Goal: Obtain resource: Download file/media

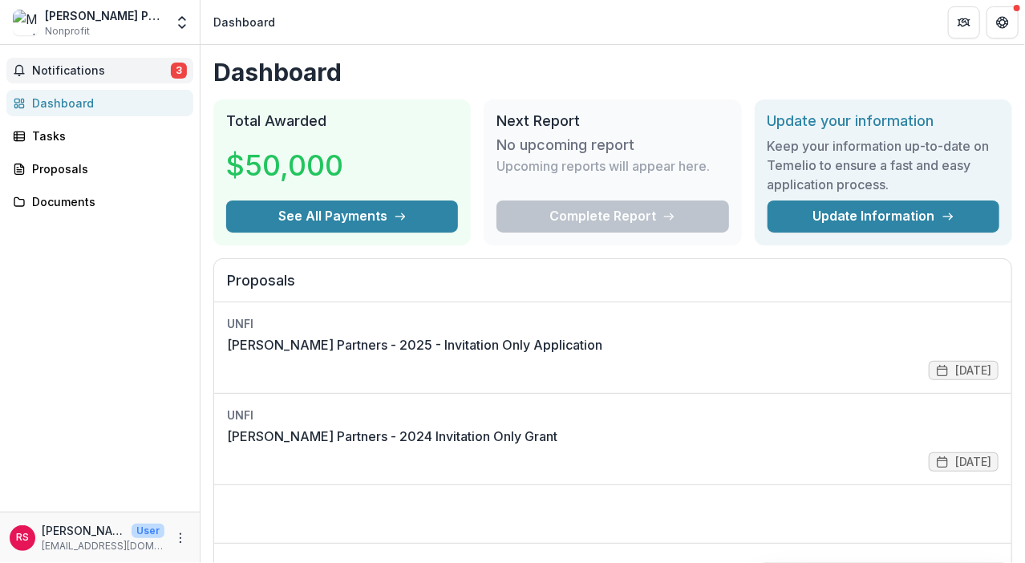
click at [128, 70] on span "Notifications" at bounding box center [101, 71] width 139 height 14
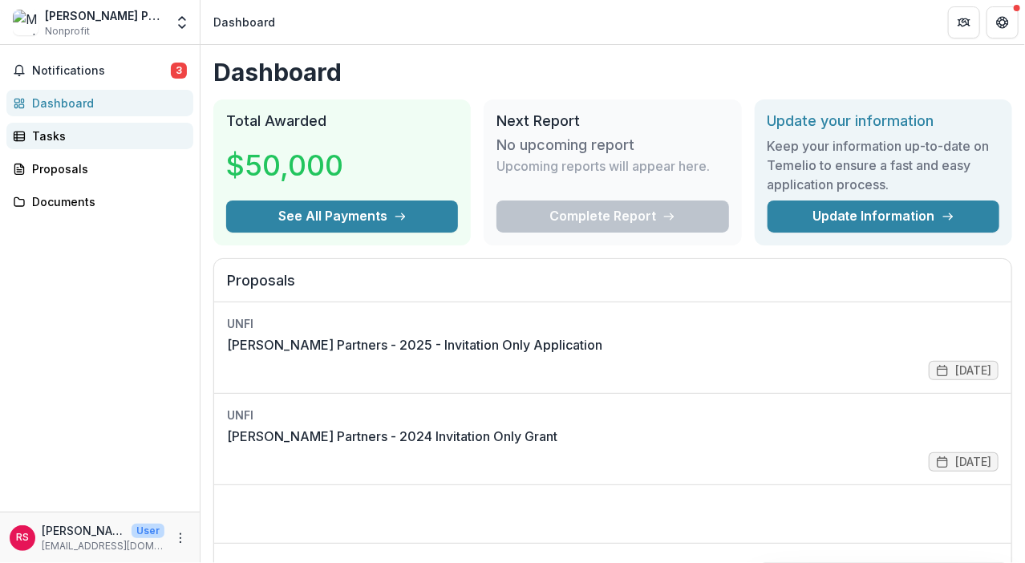
click at [60, 132] on div "Tasks" at bounding box center [106, 135] width 148 height 17
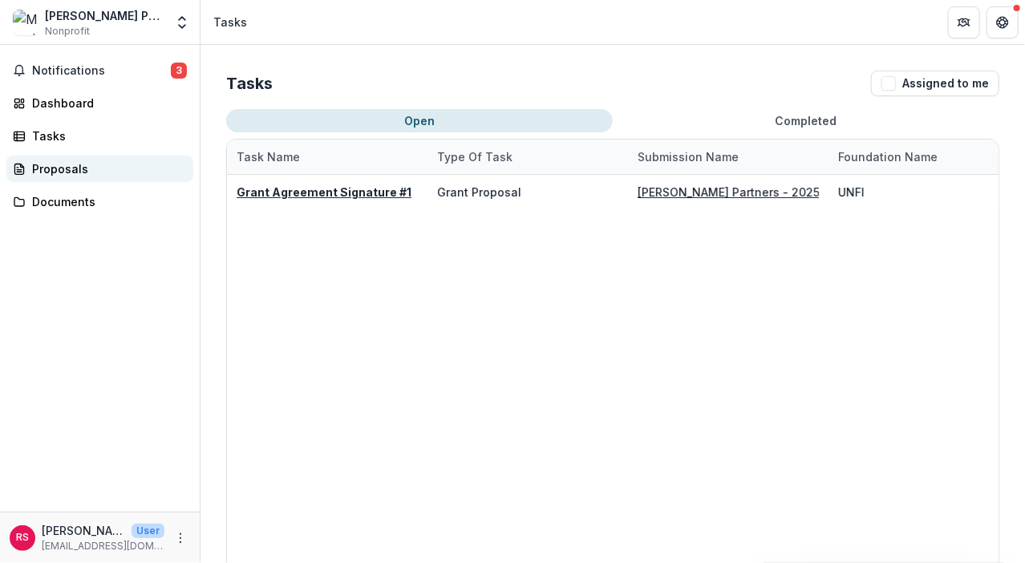
click at [61, 163] on div "Proposals" at bounding box center [106, 168] width 148 height 17
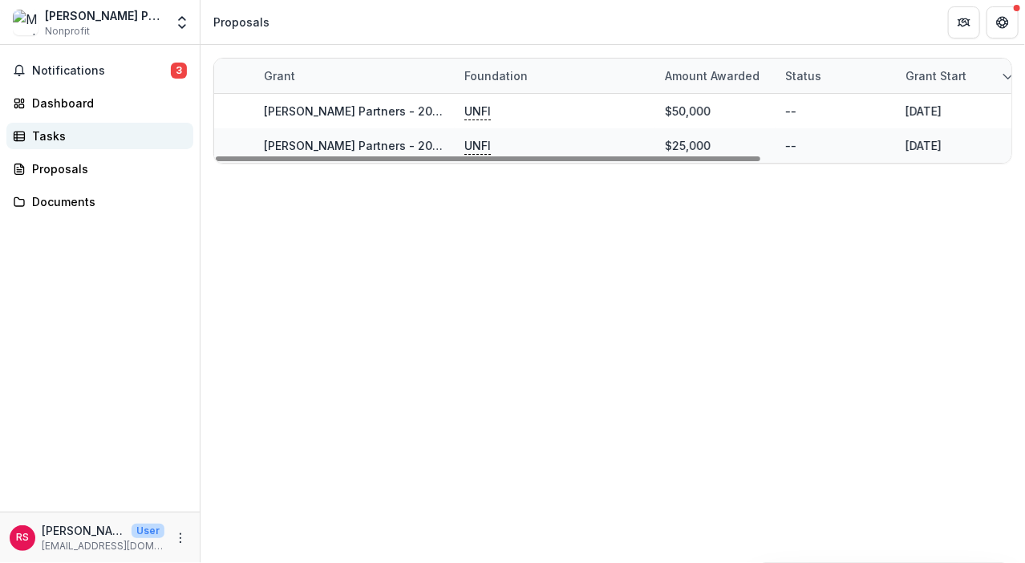
click at [32, 135] on div "Tasks" at bounding box center [106, 135] width 148 height 17
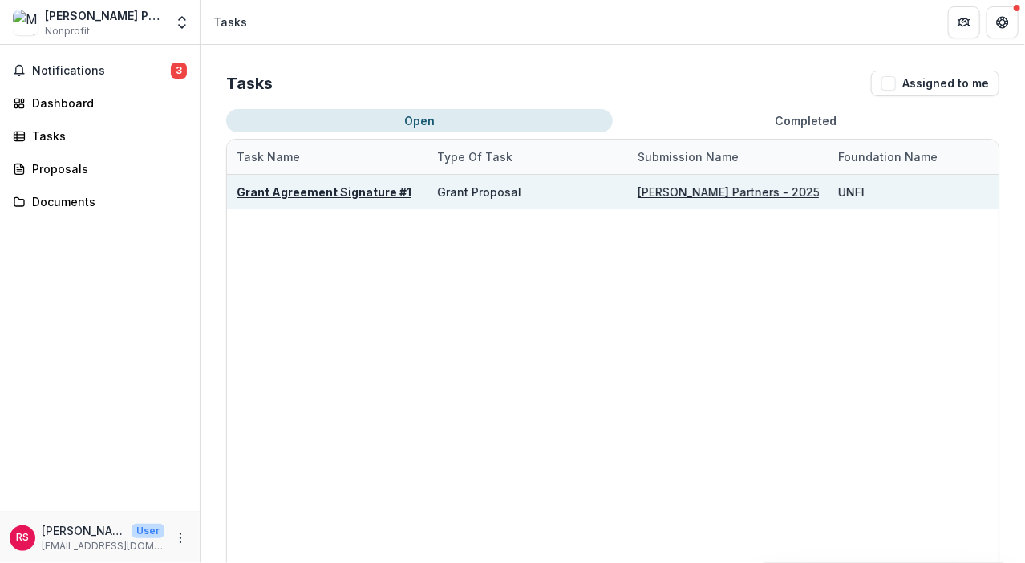
click at [482, 189] on div "Grant Proposal" at bounding box center [479, 192] width 84 height 17
click at [365, 191] on u "Grant Agreement Signature #1" at bounding box center [324, 192] width 175 height 14
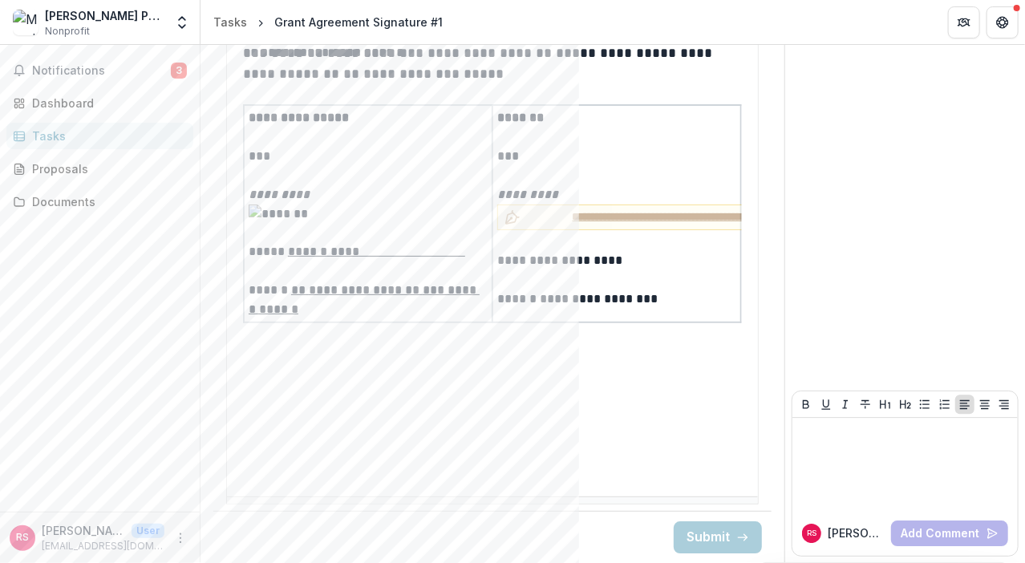
scroll to position [0, 63]
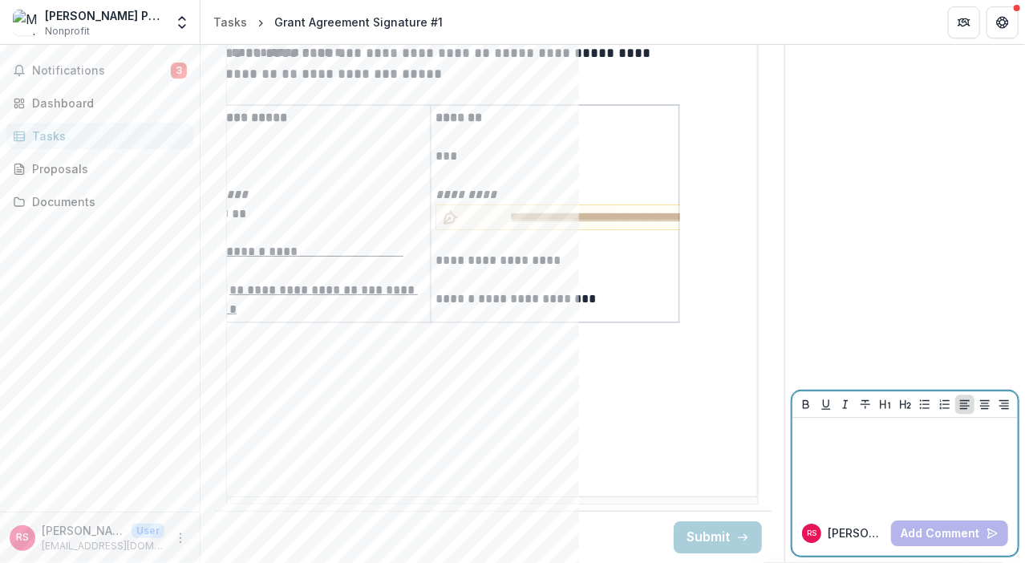
click at [917, 463] on div at bounding box center [905, 464] width 212 height 80
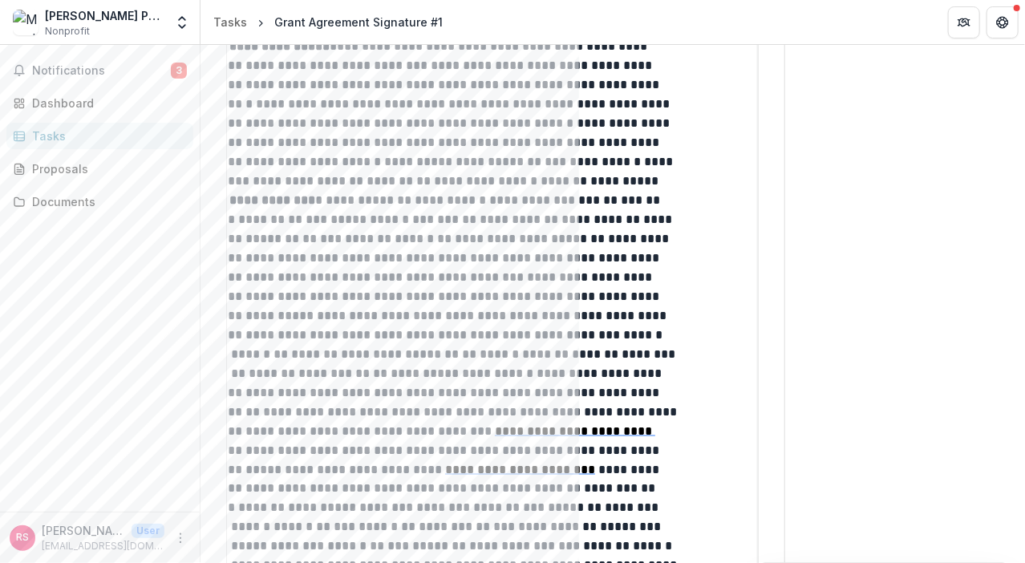
scroll to position [0, 0]
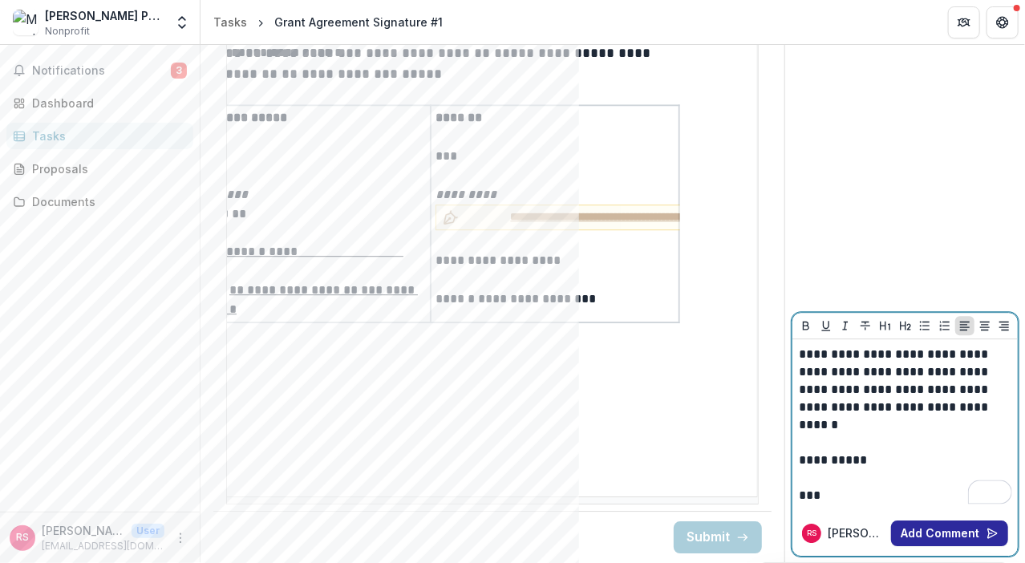
click at [926, 535] on button "Add Comment" at bounding box center [949, 533] width 117 height 26
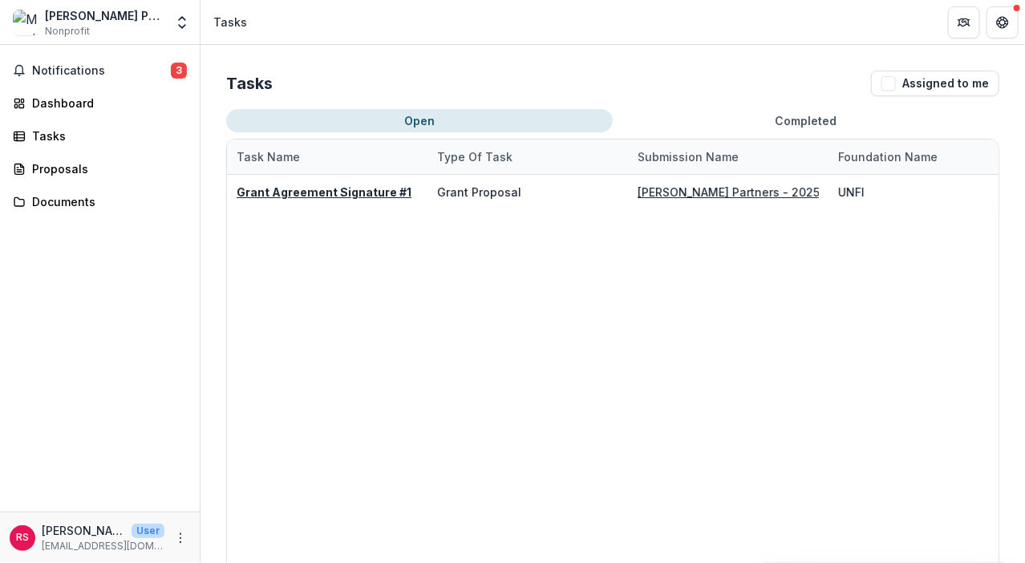
click at [167, 22] on div "[PERSON_NAME] Partners Nonprofit Team Settings Settings" at bounding box center [99, 22] width 187 height 32
click at [191, 18] on button "Open entity switcher" at bounding box center [182, 22] width 22 height 32
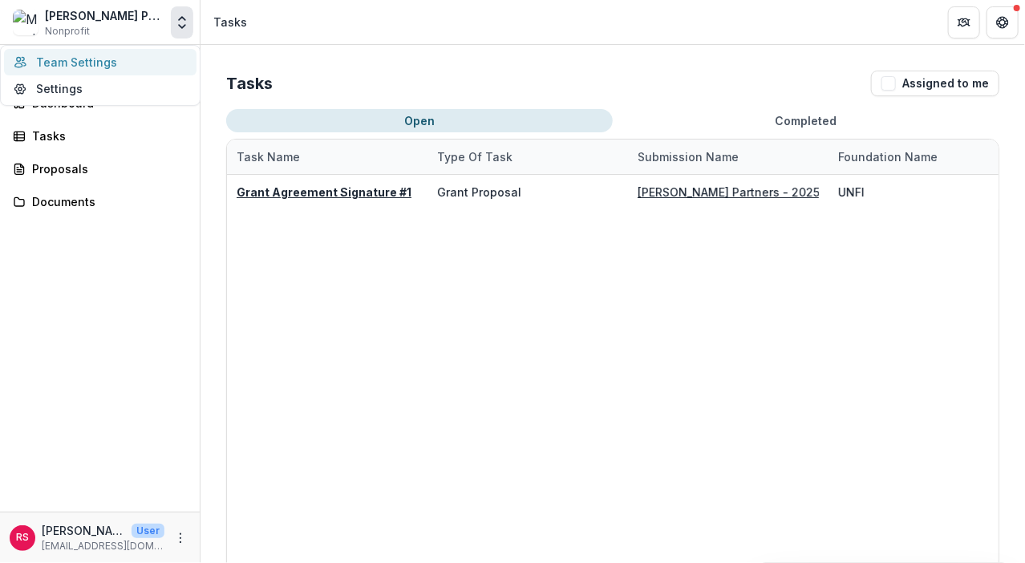
click at [157, 55] on link "Team Settings" at bounding box center [100, 62] width 192 height 26
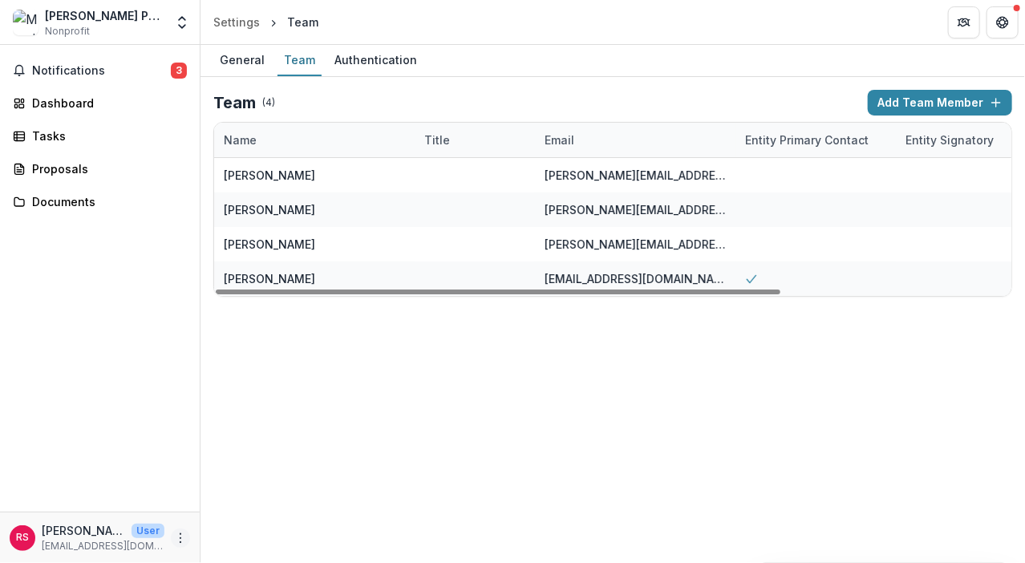
click at [176, 536] on icon "More" at bounding box center [180, 538] width 13 height 13
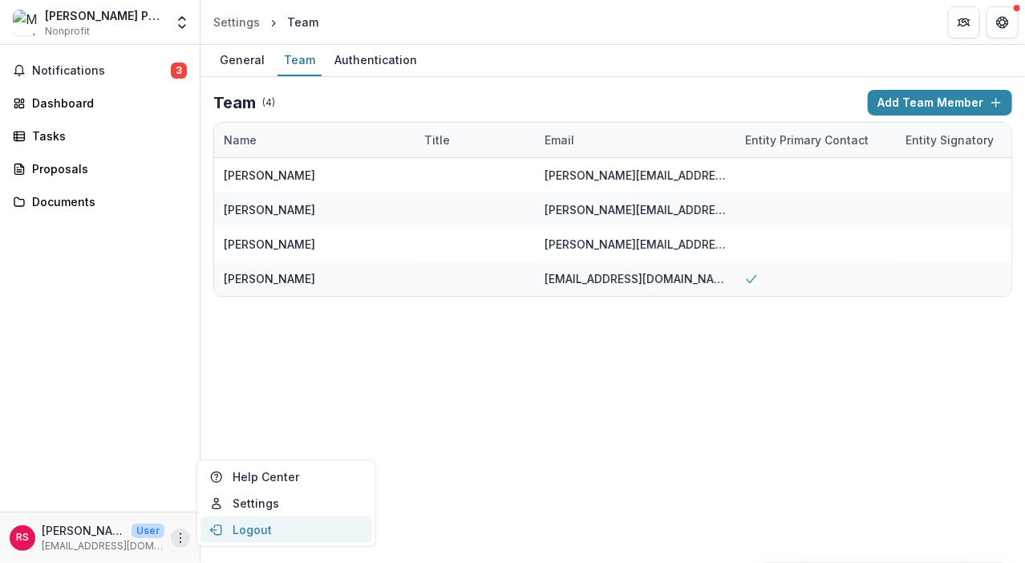
click at [245, 525] on button "Logout" at bounding box center [286, 529] width 172 height 26
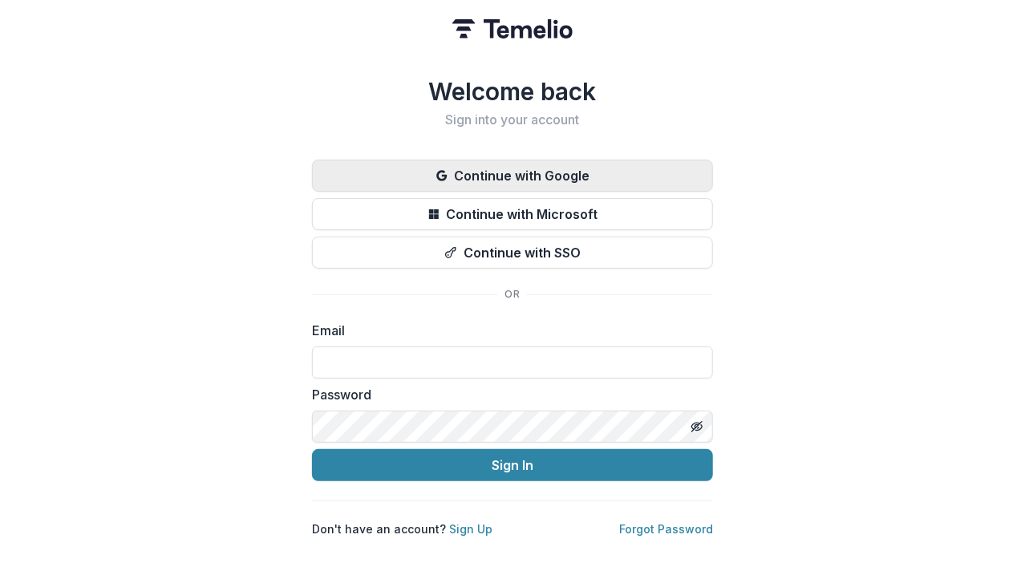
click at [543, 179] on button "Continue with Google" at bounding box center [512, 176] width 401 height 32
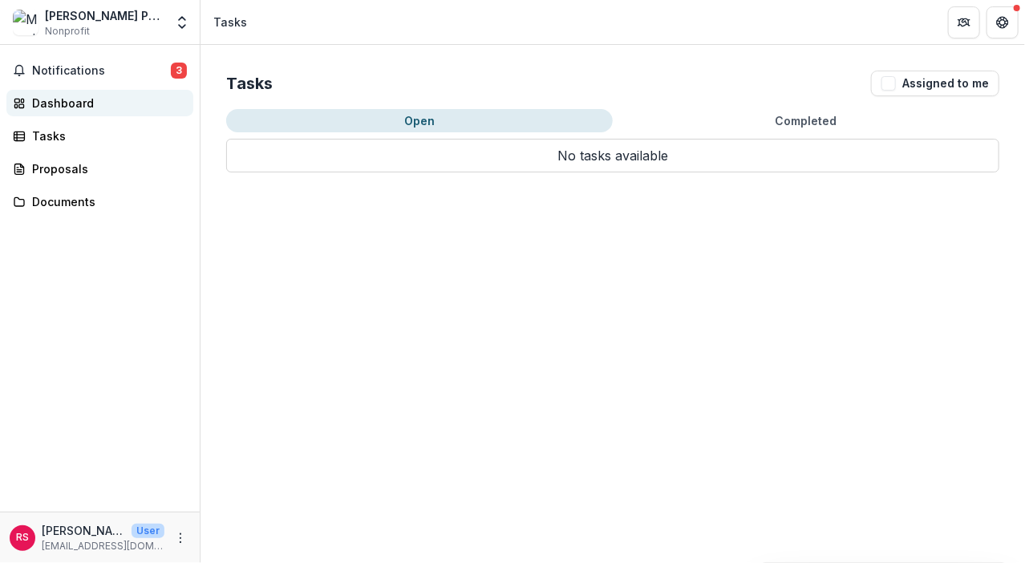
click at [97, 94] on link "Dashboard" at bounding box center [99, 103] width 187 height 26
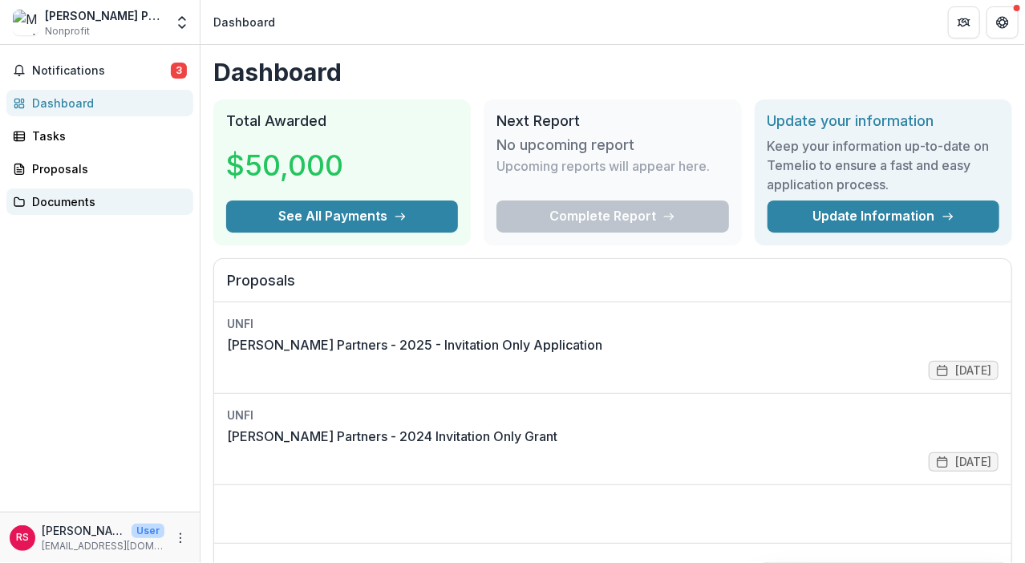
click at [98, 200] on div "Documents" at bounding box center [106, 201] width 148 height 17
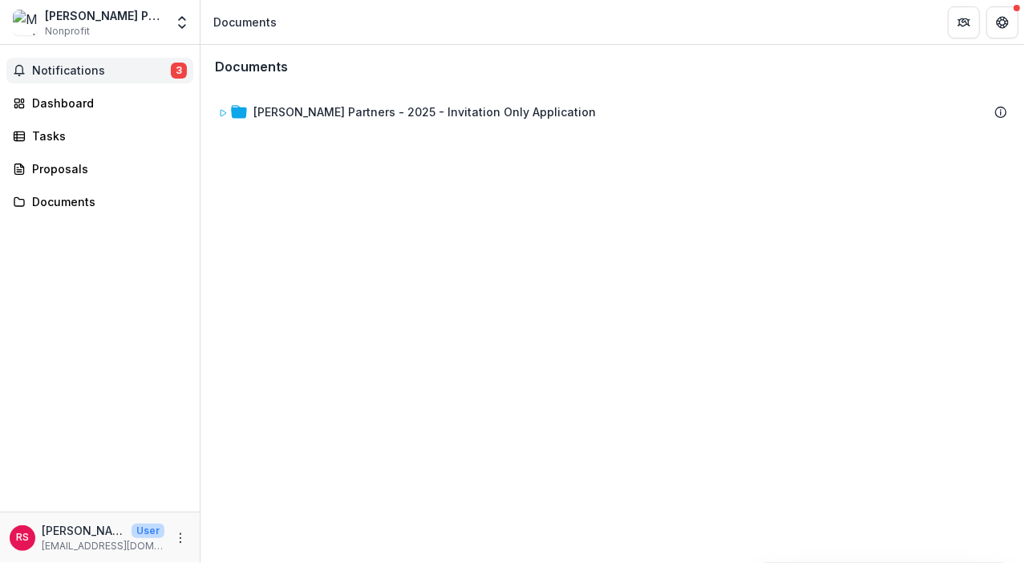
click at [58, 64] on span "Notifications" at bounding box center [101, 71] width 139 height 14
click at [96, 94] on link "Dashboard" at bounding box center [99, 103] width 187 height 26
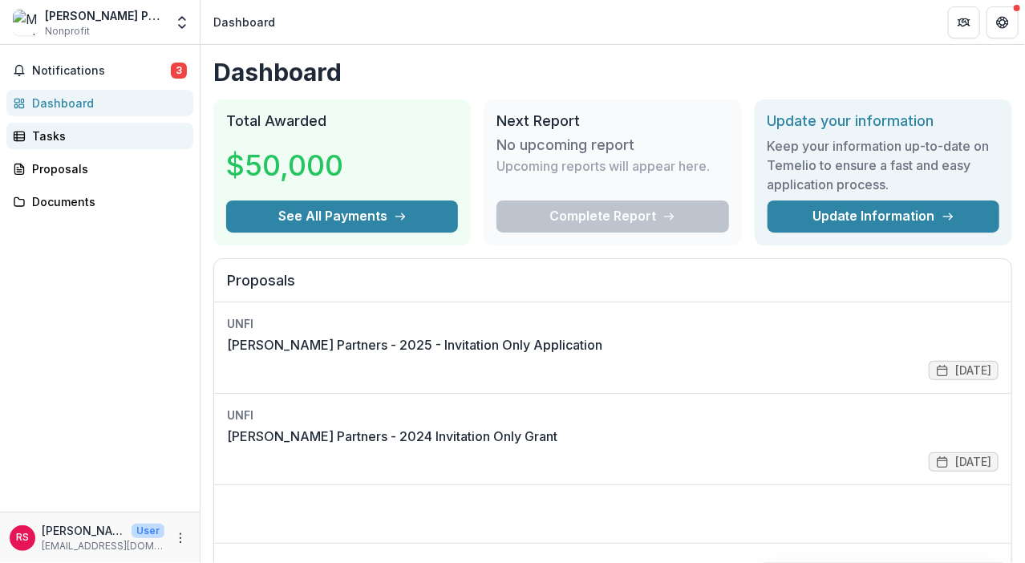
click at [113, 132] on div "Tasks" at bounding box center [106, 135] width 148 height 17
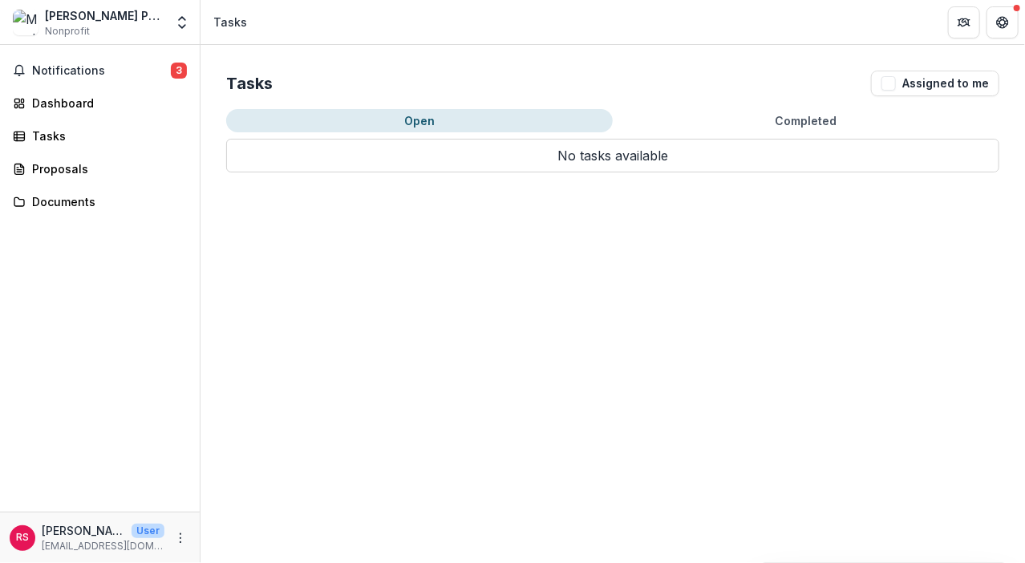
click at [792, 115] on button "Completed" at bounding box center [806, 120] width 386 height 23
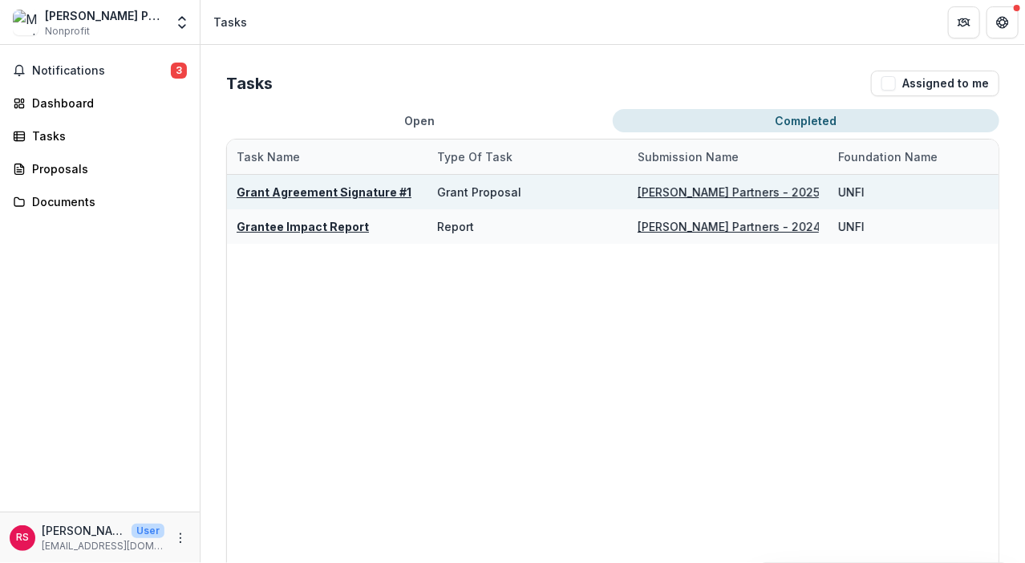
click at [366, 196] on u "Grant Agreement Signature #1" at bounding box center [324, 192] width 175 height 14
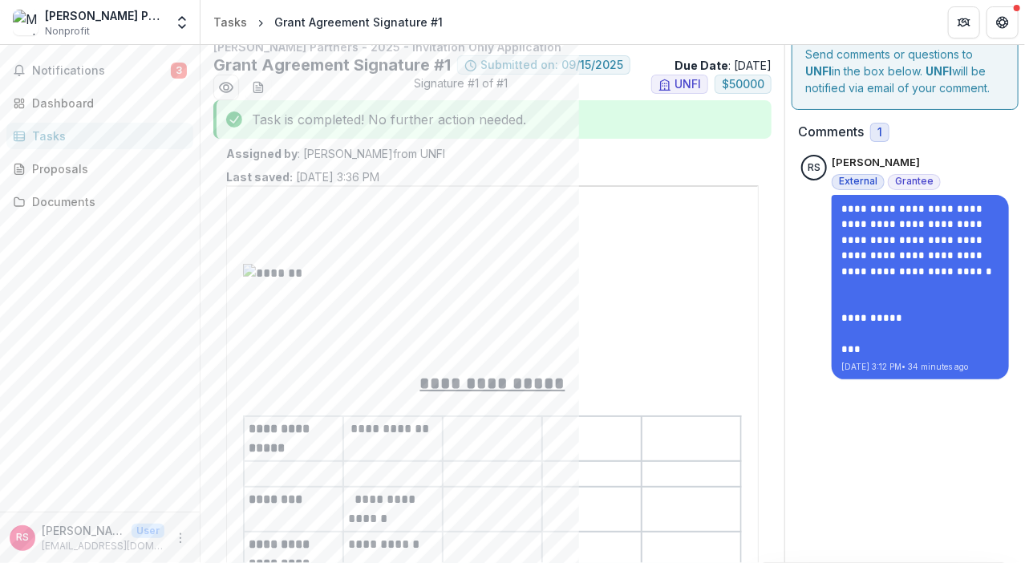
scroll to position [19, 0]
click at [260, 88] on line "download-word-button" at bounding box center [258, 88] width 5 height 0
click at [227, 86] on icon "Preview 3fae3416-6cd0-4a45-bdcc-127126ef2171.pdf" at bounding box center [226, 87] width 16 height 16
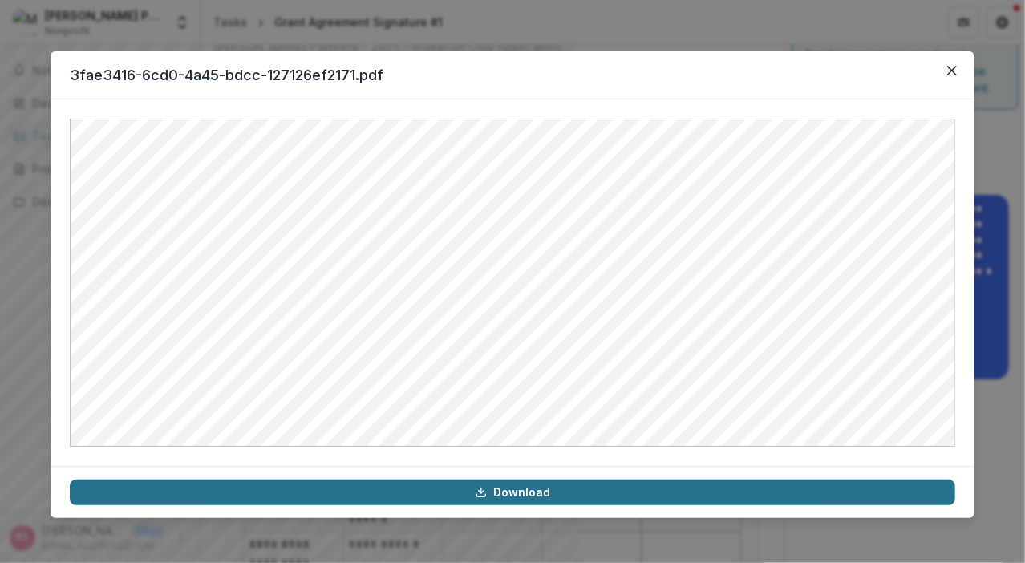
click at [520, 492] on link "Download" at bounding box center [512, 492] width 885 height 26
